Goal: Navigation & Orientation: Find specific page/section

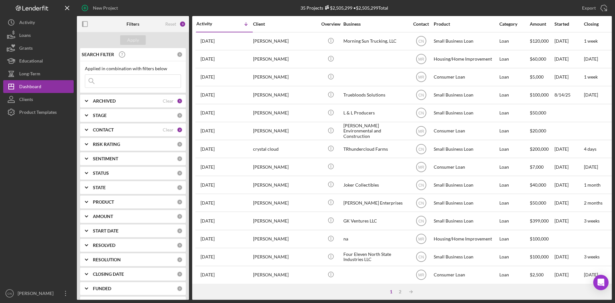
click at [33, 138] on div at bounding box center [38, 203] width 70 height 168
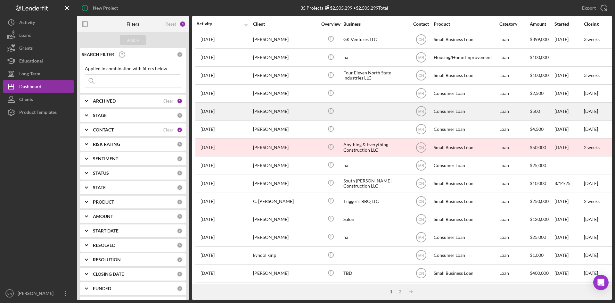
scroll to position [206, 0]
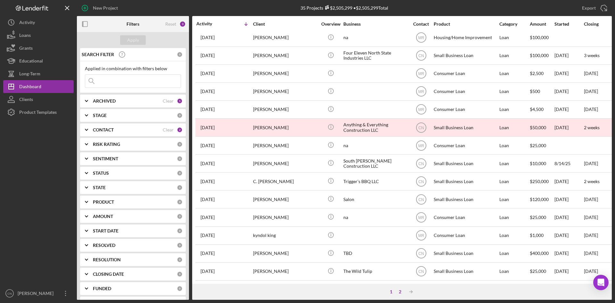
click at [402, 290] on div "2" at bounding box center [400, 291] width 9 height 5
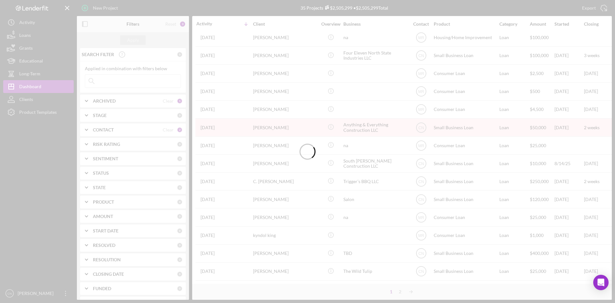
scroll to position [0, 0]
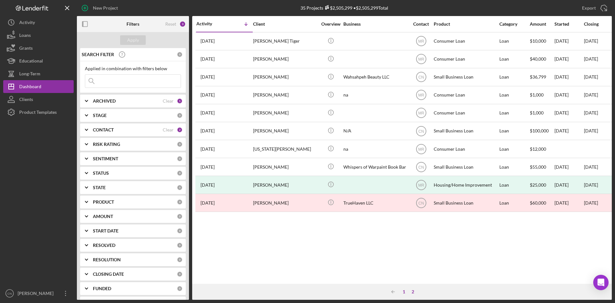
click at [403, 292] on div "1" at bounding box center [404, 291] width 9 height 5
